Goal: Task Accomplishment & Management: Manage account settings

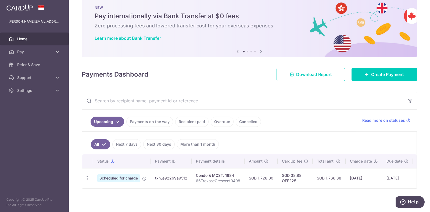
scroll to position [16, 0]
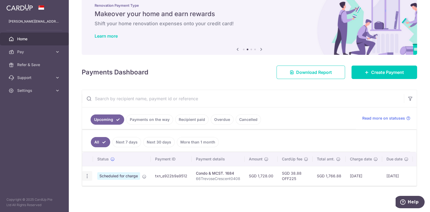
click at [87, 173] on icon "button" at bounding box center [87, 176] width 6 height 6
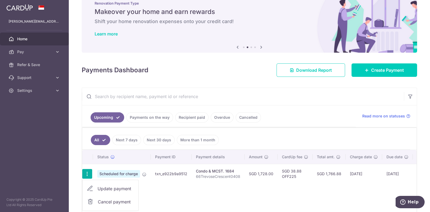
click at [103, 188] on span "Update payment" at bounding box center [116, 188] width 37 height 6
radio input "true"
type input "1,728.00"
type input "[DATE]"
type input "66TrevoseCrescent0408"
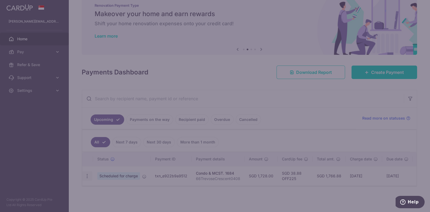
type input "OFF225"
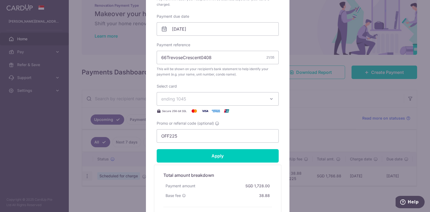
scroll to position [175, 0]
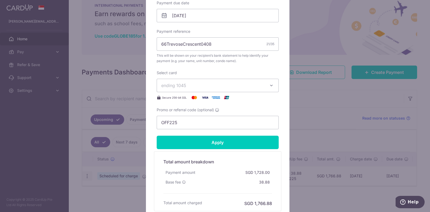
click at [103, 187] on div "Edit payment By clicking apply, you will make changes to all payments to 1684 s…" at bounding box center [215, 106] width 430 height 212
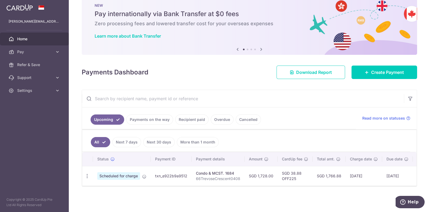
click at [92, 99] on input "text" at bounding box center [243, 98] width 322 height 17
